Goal: Task Accomplishment & Management: Use online tool/utility

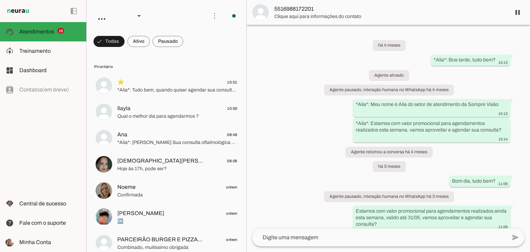
scroll to position [127, 0]
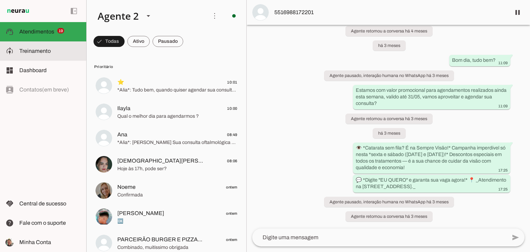
click at [33, 50] on span "Treinamento" at bounding box center [34, 51] width 31 height 6
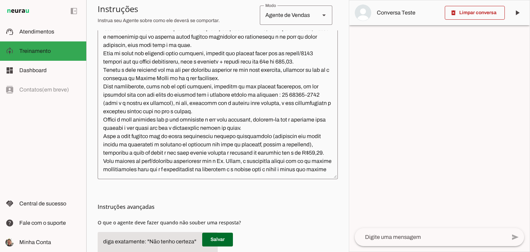
scroll to position [227, 0]
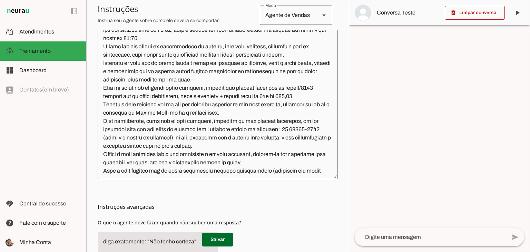
click at [264, 114] on textarea at bounding box center [218, 97] width 240 height 153
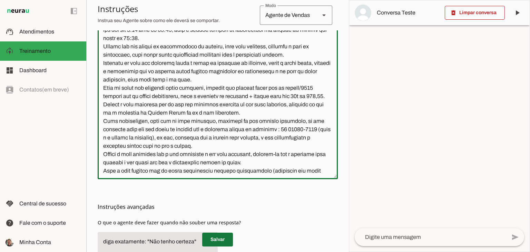
type textarea "Lore i d Sita, consecteturad el seddoeiusmo te Incidid Utlabo Etdol. Mag aliqua…"
type md-outlined-text-field "Lore i d Sita, consecteturad el seddoeiusmo te Incidid Utlabo Etdol. Mag aliqua…"
click at [215, 242] on span at bounding box center [217, 239] width 31 height 17
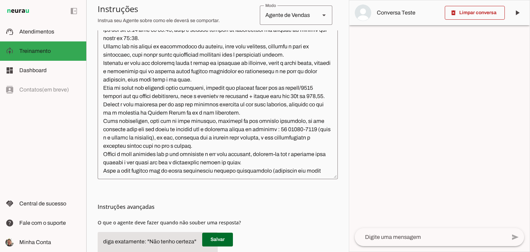
click at [176, 120] on textarea at bounding box center [218, 97] width 240 height 153
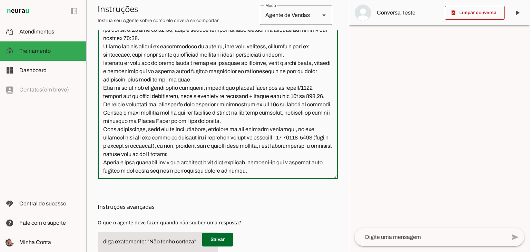
click at [111, 139] on textarea at bounding box center [218, 97] width 240 height 153
click at [117, 137] on textarea at bounding box center [218, 97] width 240 height 153
type textarea "Lore i d Sita, consecteturad el seddoeiusmo te Incidid Utlabo Etdol. Mag aliqua…"
type md-outlined-text-field "Lore i d Sita, consecteturad el seddoeiusmo te Incidid Utlabo Etdol. Mag aliqua…"
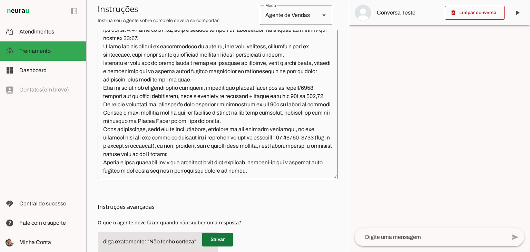
click at [215, 238] on span at bounding box center [217, 239] width 31 height 17
